Goal: Find contact information: Find contact information

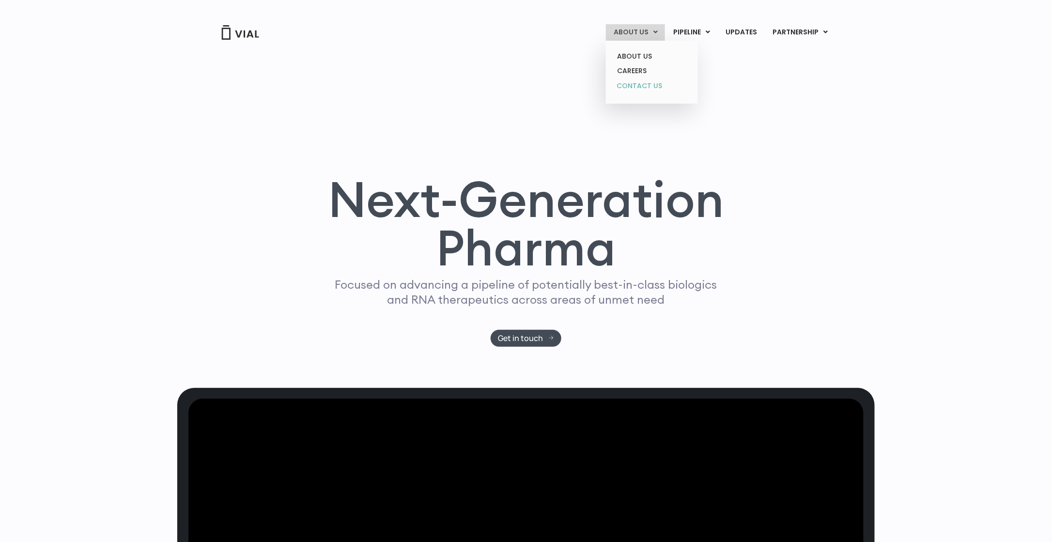
click at [642, 86] on link "CONTACT US" at bounding box center [651, 86] width 85 height 16
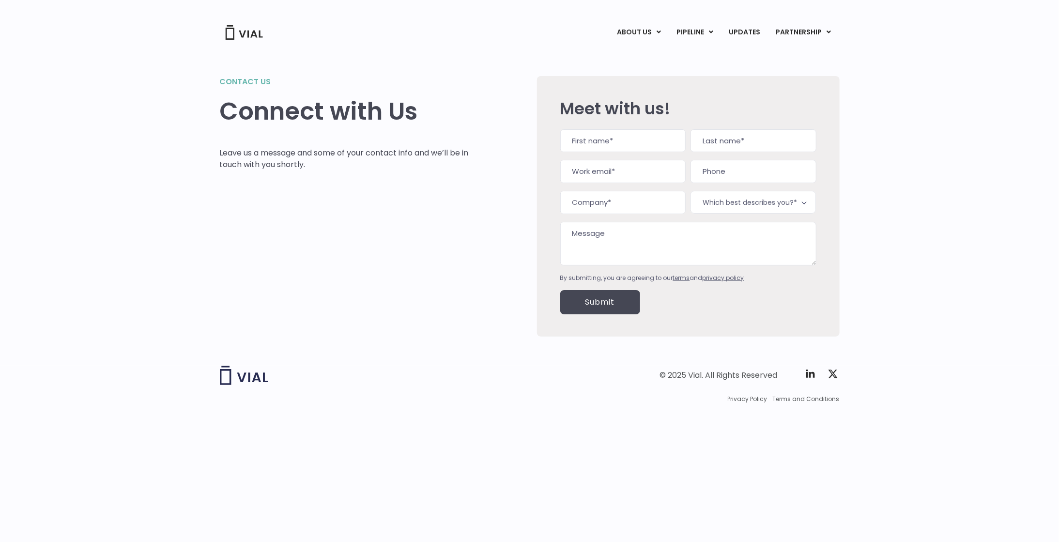
drag, startPoint x: 127, startPoint y: 439, endPoint x: 137, endPoint y: 426, distance: 16.6
click at [128, 438] on div "© 2025 Vial. All Rights Reserved Twitter X Logo Privacy Policy Terms and Condit…" at bounding box center [529, 404] width 1059 height 77
